Goal: Information Seeking & Learning: Learn about a topic

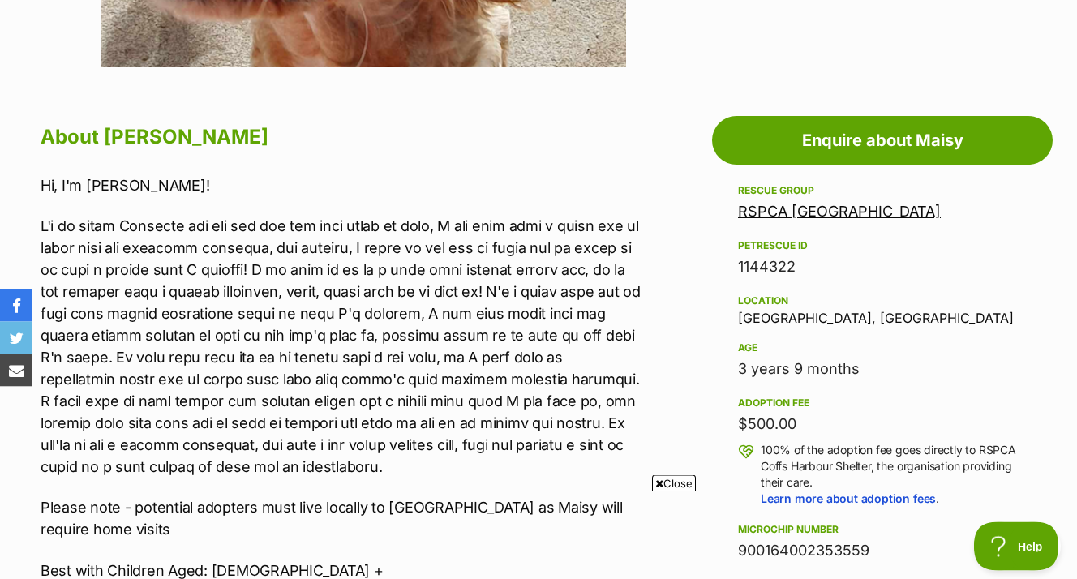
scroll to position [910, 0]
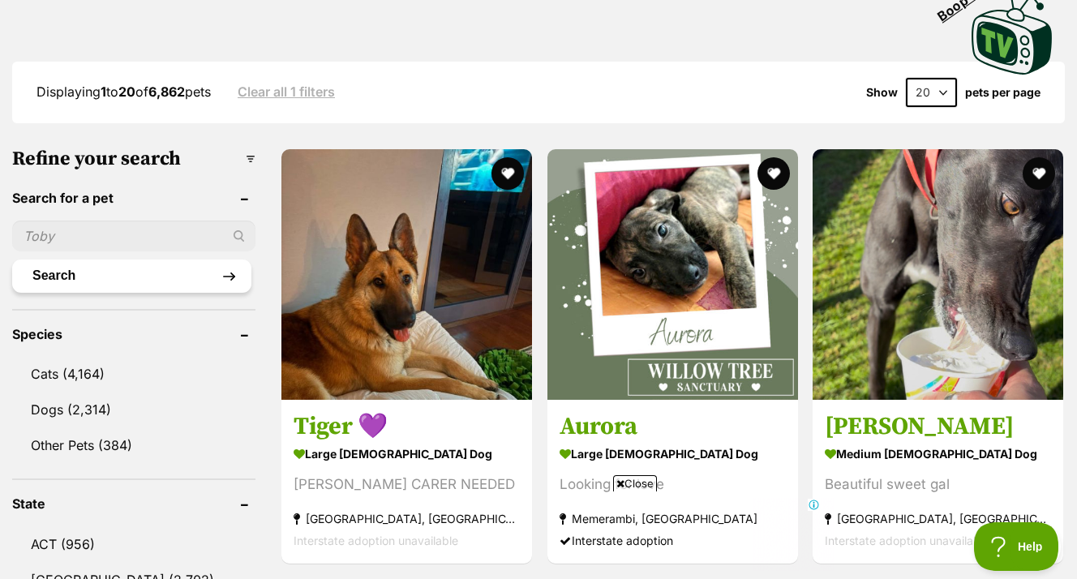
click at [235, 260] on button "Search" at bounding box center [131, 276] width 239 height 32
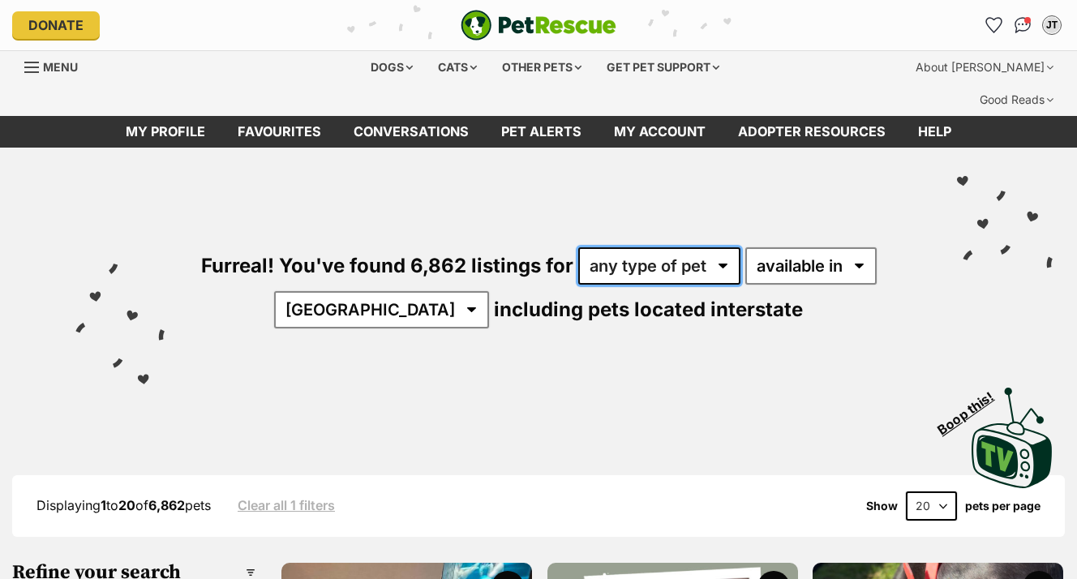
click at [578, 247] on select "any type of pet cats dogs other pets" at bounding box center [659, 265] width 162 height 37
select select "Dogs"
click option "dogs" at bounding box center [0, 0] width 0 height 0
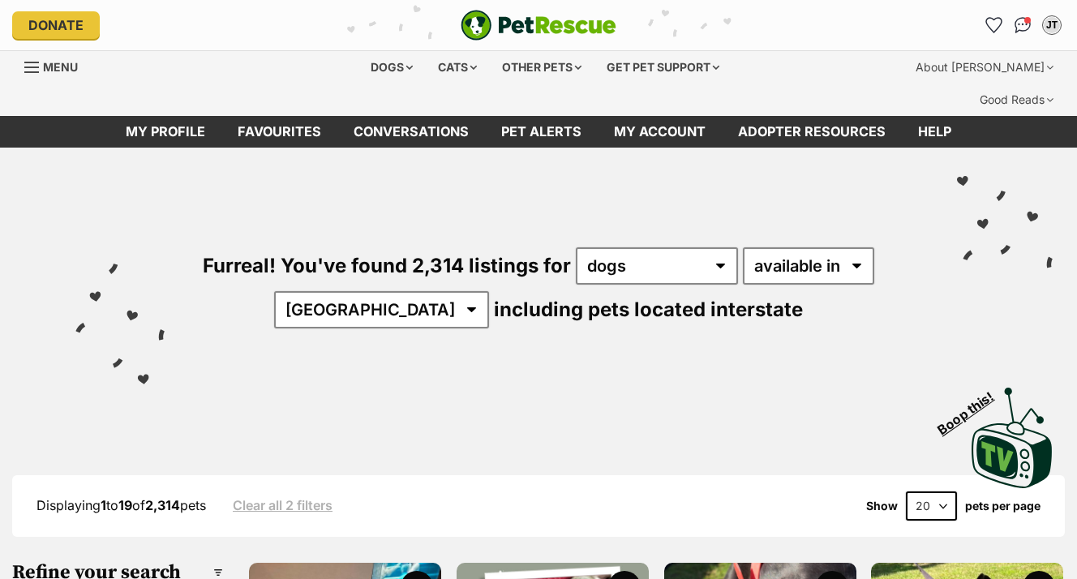
click option "available in" at bounding box center [0, 0] width 0 height 0
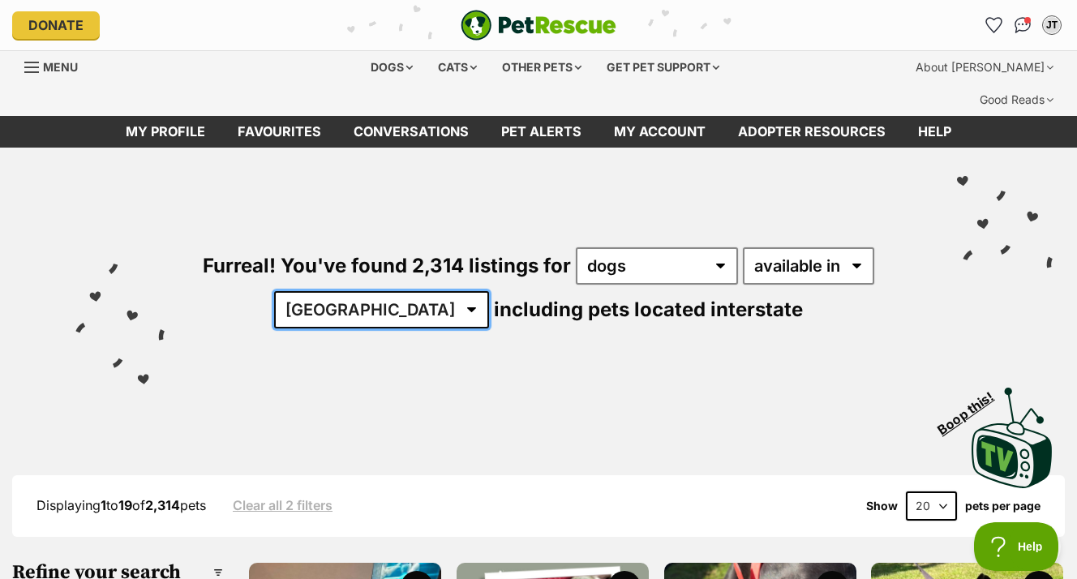
click at [274, 291] on select "Australia ACT NSW NT QLD SA TAS VIC WA" at bounding box center [381, 309] width 215 height 37
select select "[GEOGRAPHIC_DATA]"
click option "[GEOGRAPHIC_DATA]" at bounding box center [0, 0] width 0 height 0
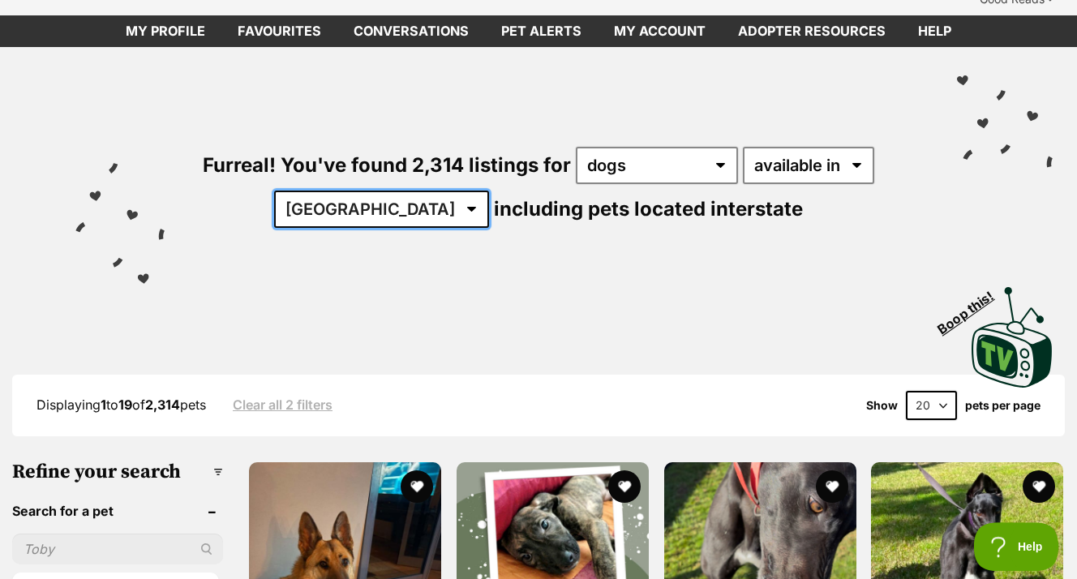
scroll to position [165, 0]
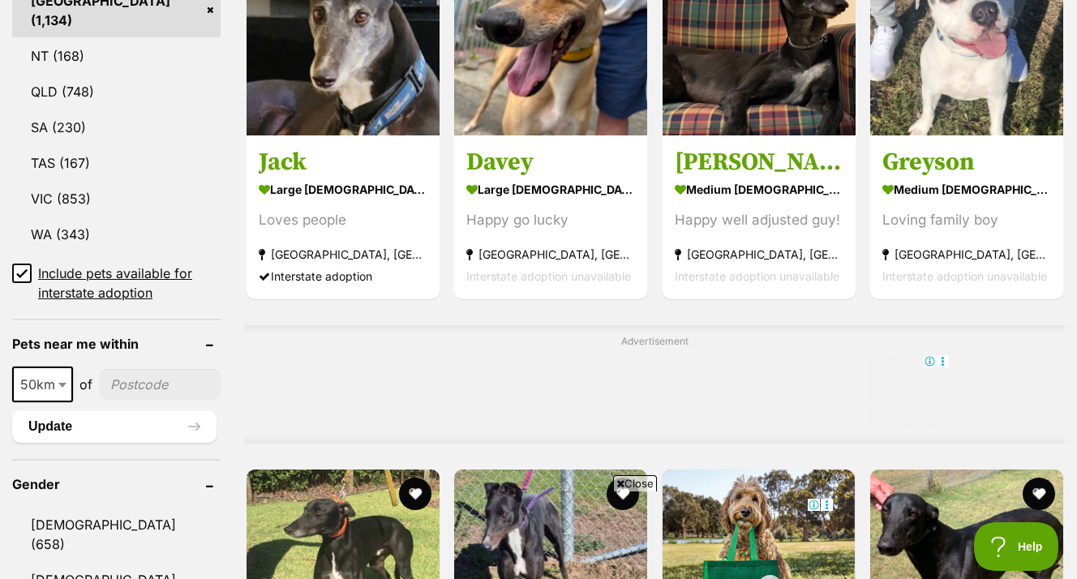
click at [20, 269] on icon at bounding box center [22, 272] width 10 height 7
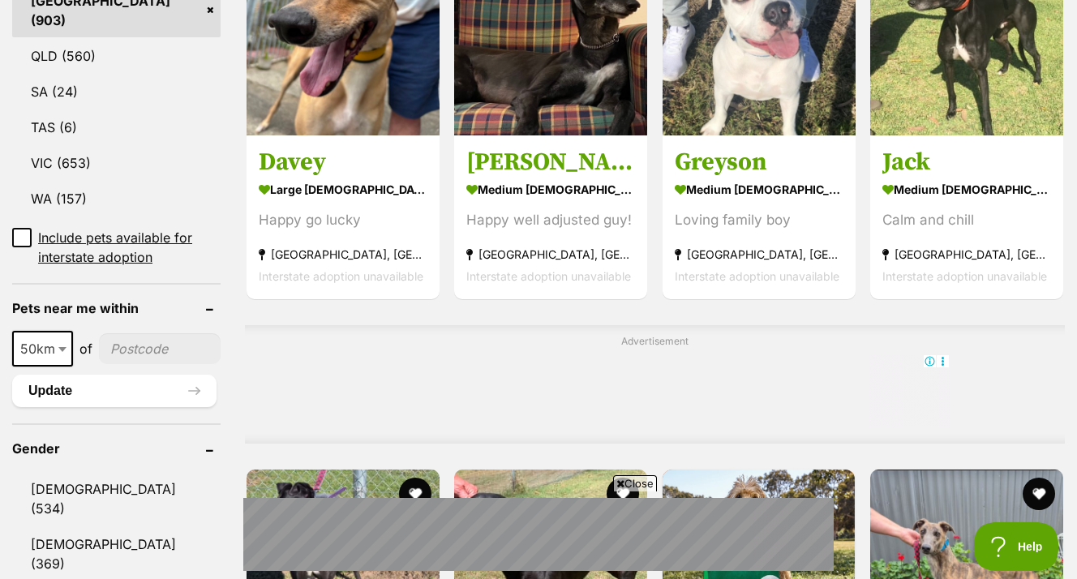
click at [64, 347] on b at bounding box center [62, 349] width 8 height 5
select select "100"
click at [168, 333] on input"] "postcode" at bounding box center [163, 348] width 116 height 31
type input"] "2284"
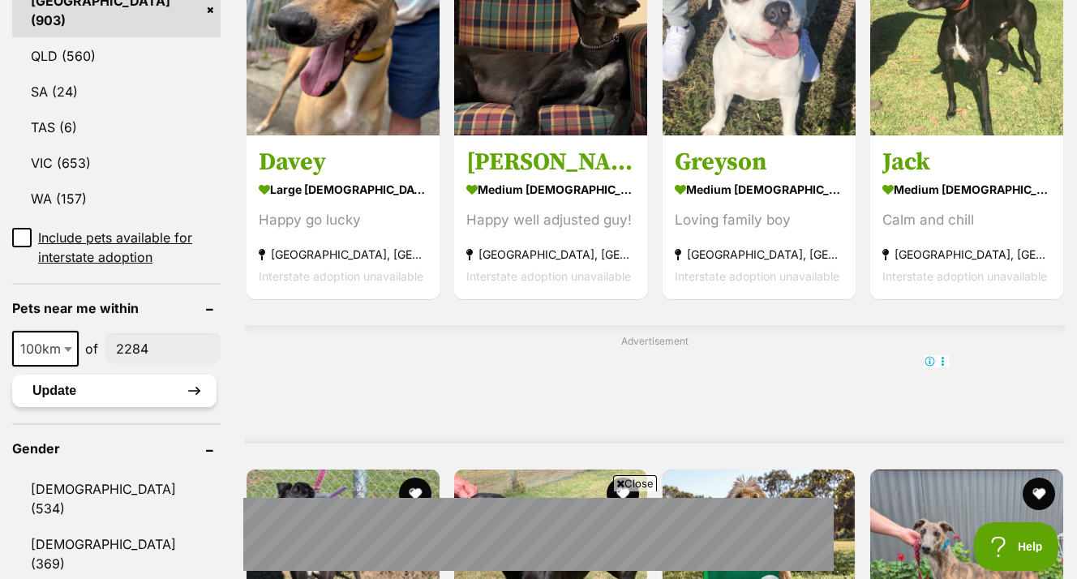
click at [186, 375] on button "Update" at bounding box center [114, 391] width 204 height 32
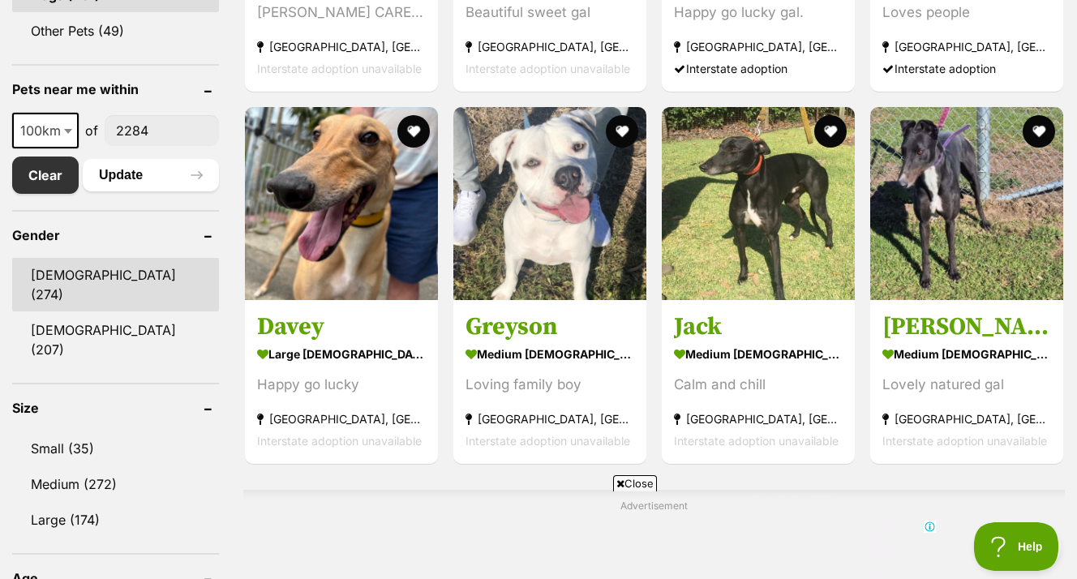
click at [79, 258] on link "[DEMOGRAPHIC_DATA] (274)" at bounding box center [115, 285] width 207 height 54
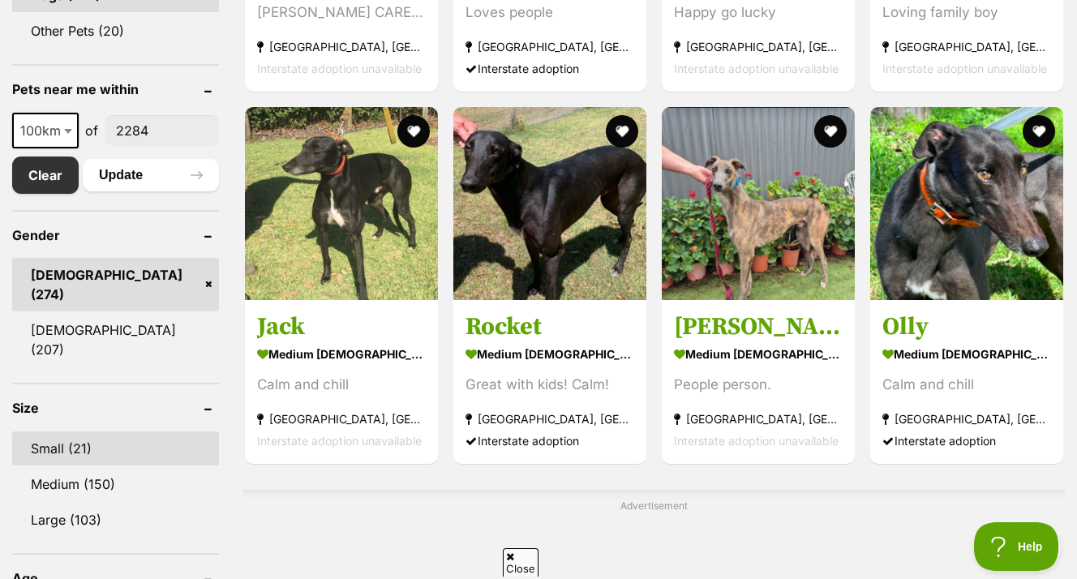
click at [75, 432] on link "Small (21)" at bounding box center [115, 449] width 207 height 34
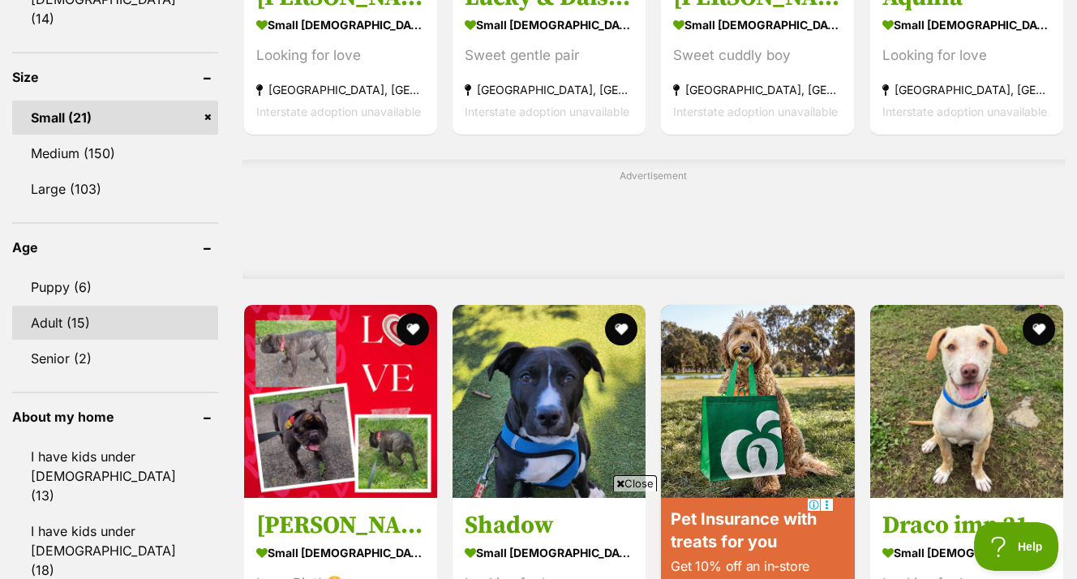
click at [72, 306] on link "Adult (15)" at bounding box center [115, 323] width 206 height 34
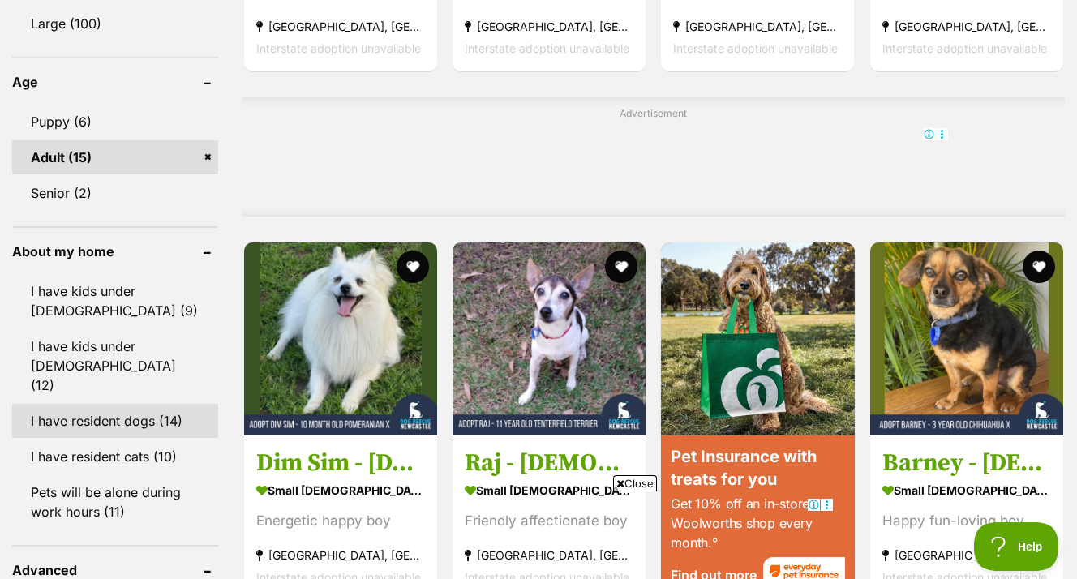
click at [122, 404] on link "I have resident dogs (14)" at bounding box center [115, 421] width 206 height 34
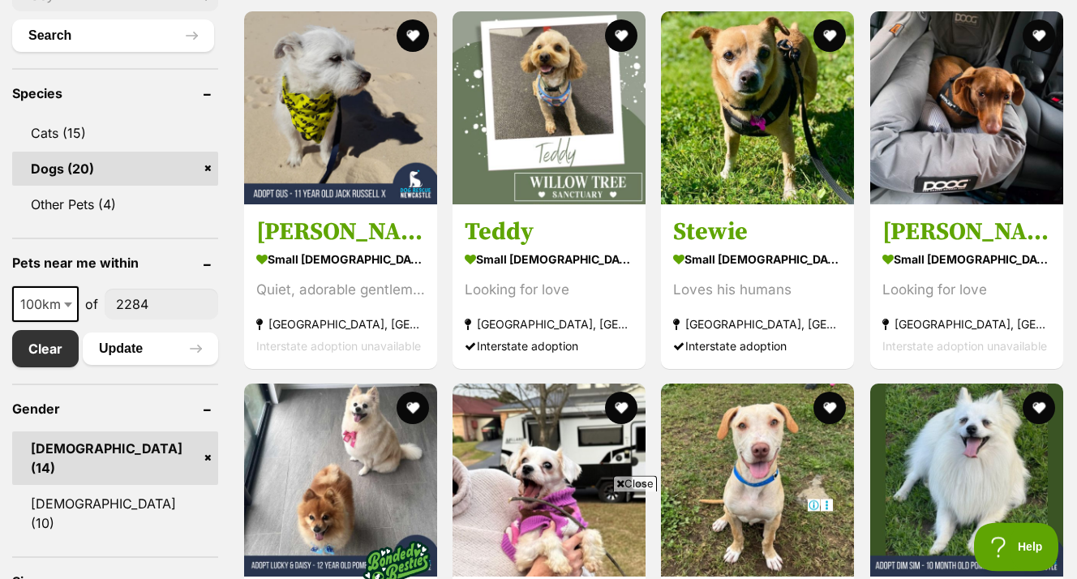
scroll to position [664, 0]
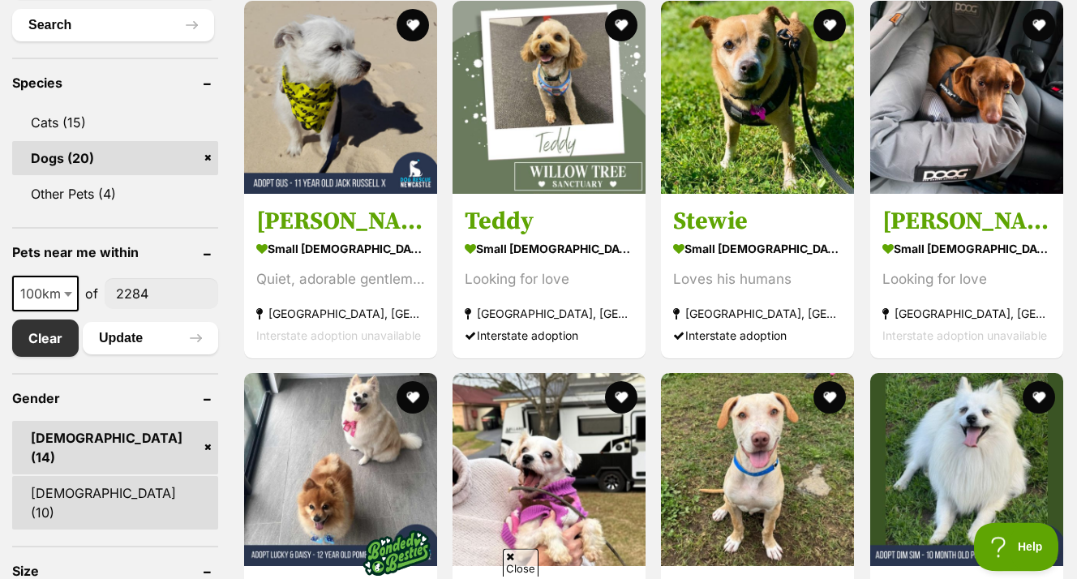
click at [81, 476] on link "Female (10)" at bounding box center [115, 503] width 206 height 54
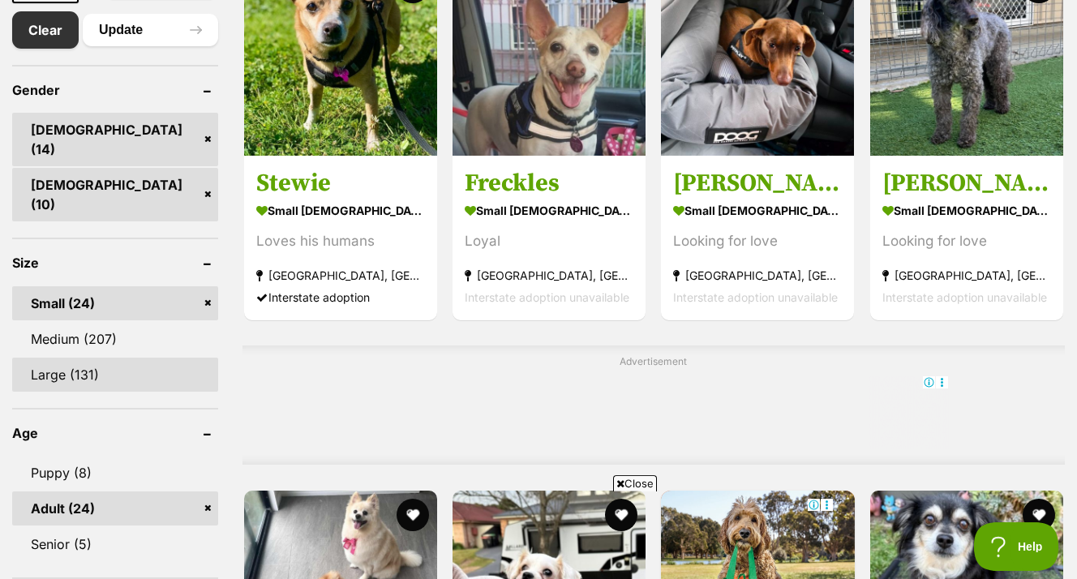
scroll to position [929, 0]
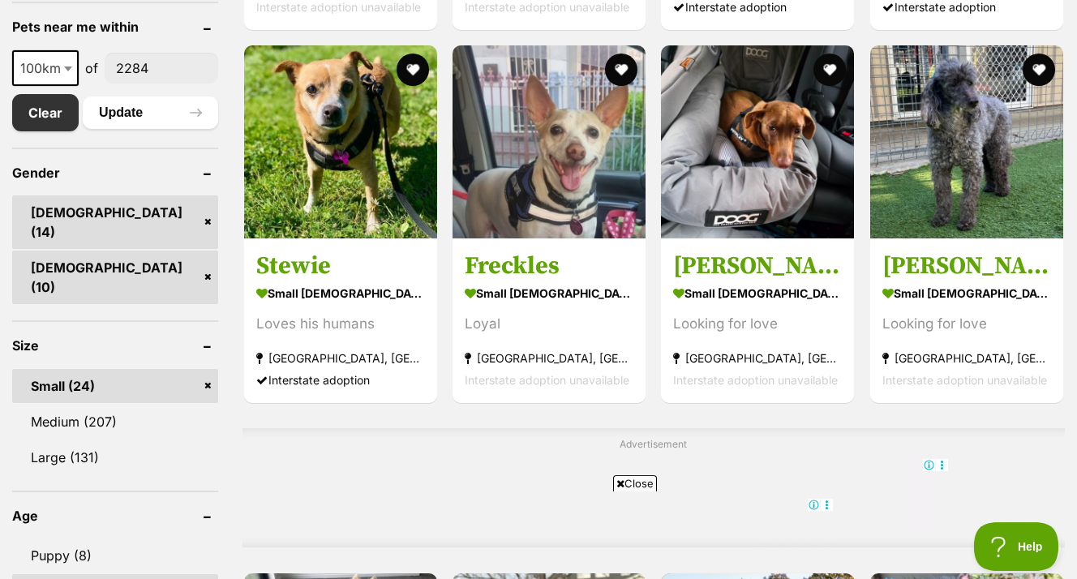
click at [103, 251] on link "[DEMOGRAPHIC_DATA] (10)" at bounding box center [115, 278] width 206 height 54
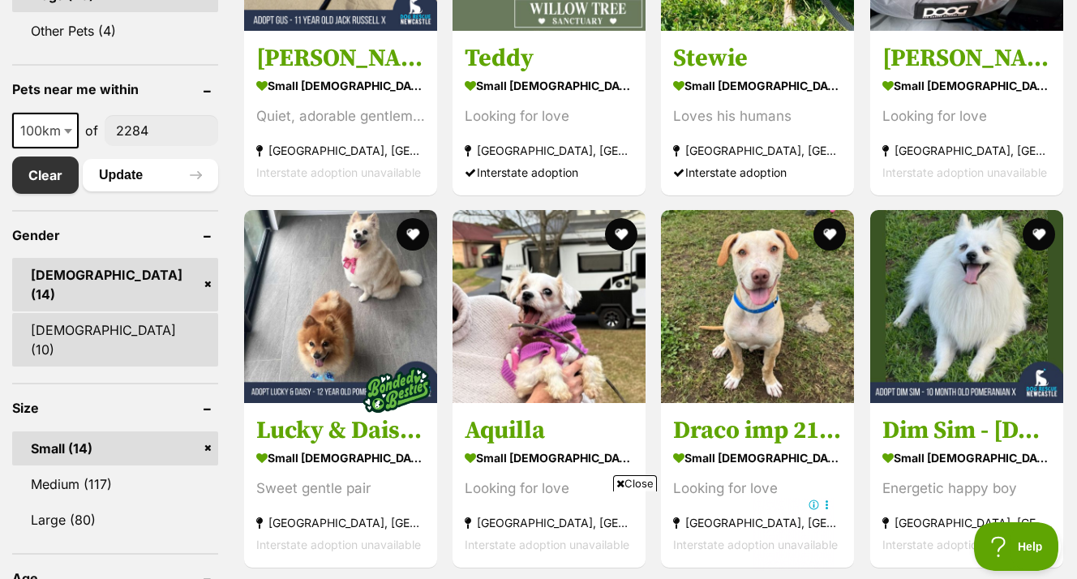
click at [47, 313] on link "[DEMOGRAPHIC_DATA] (10)" at bounding box center [115, 340] width 206 height 54
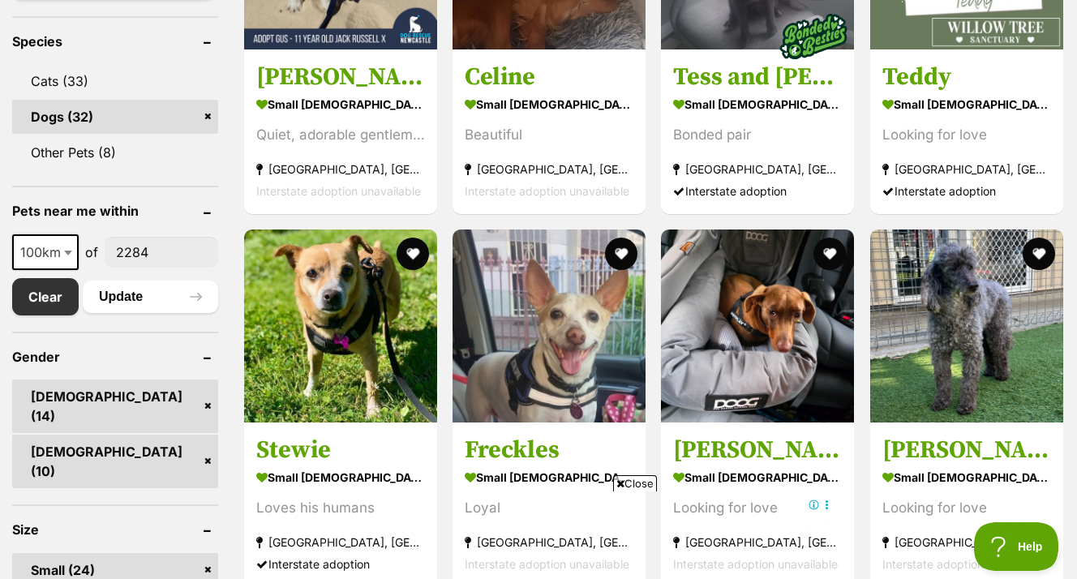
click at [207, 380] on link "[DEMOGRAPHIC_DATA] (14)" at bounding box center [115, 407] width 206 height 54
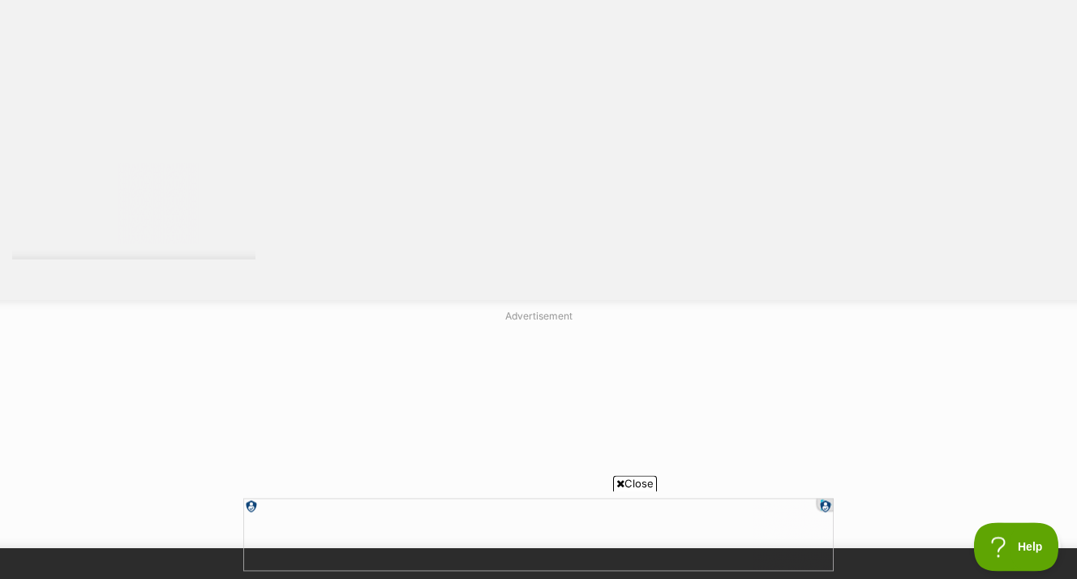
scroll to position [2813, 0]
